Goal: Task Accomplishment & Management: Manage account settings

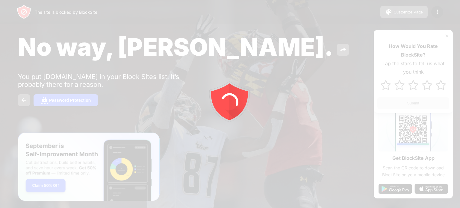
click at [436, 17] on div at bounding box center [230, 104] width 460 height 208
click at [436, 8] on div at bounding box center [230, 104] width 460 height 208
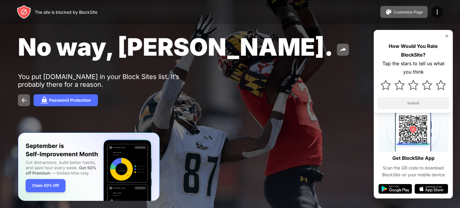
click at [436, 8] on img at bounding box center [437, 11] width 7 height 7
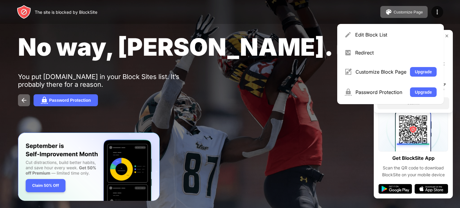
click at [393, 25] on div "Edit Block List Redirect Customize Block Page Upgrade Password Protection Upgra…" at bounding box center [390, 64] width 107 height 80
click at [392, 32] on div "Edit Block List" at bounding box center [395, 35] width 81 height 6
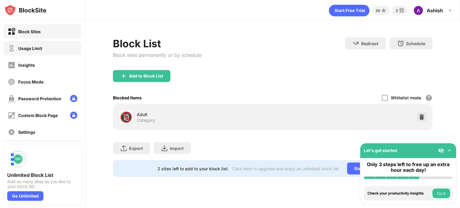
click at [41, 43] on div "Usage Limit" at bounding box center [43, 48] width 78 height 14
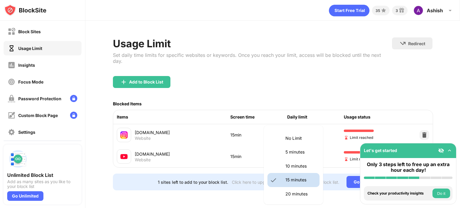
click at [300, 128] on body "Block Sites Usage Limit Insights Focus Mode Password Protection Custom Block Pa…" at bounding box center [230, 104] width 460 height 208
click at [219, 142] on div at bounding box center [230, 104] width 460 height 208
click at [316, 145] on body "Block Sites Usage Limit Insights Focus Mode Password Protection Custom Block Pa…" at bounding box center [230, 104] width 460 height 208
click at [284, 167] on li "10 minutes" at bounding box center [293, 166] width 52 height 14
type input "**"
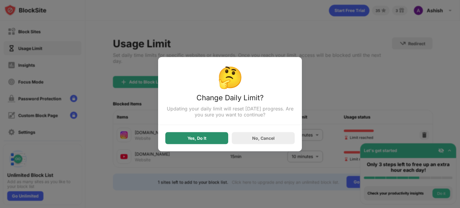
click at [173, 142] on div "Yes, Do It" at bounding box center [196, 138] width 63 height 12
